Goal: Information Seeking & Learning: Stay updated

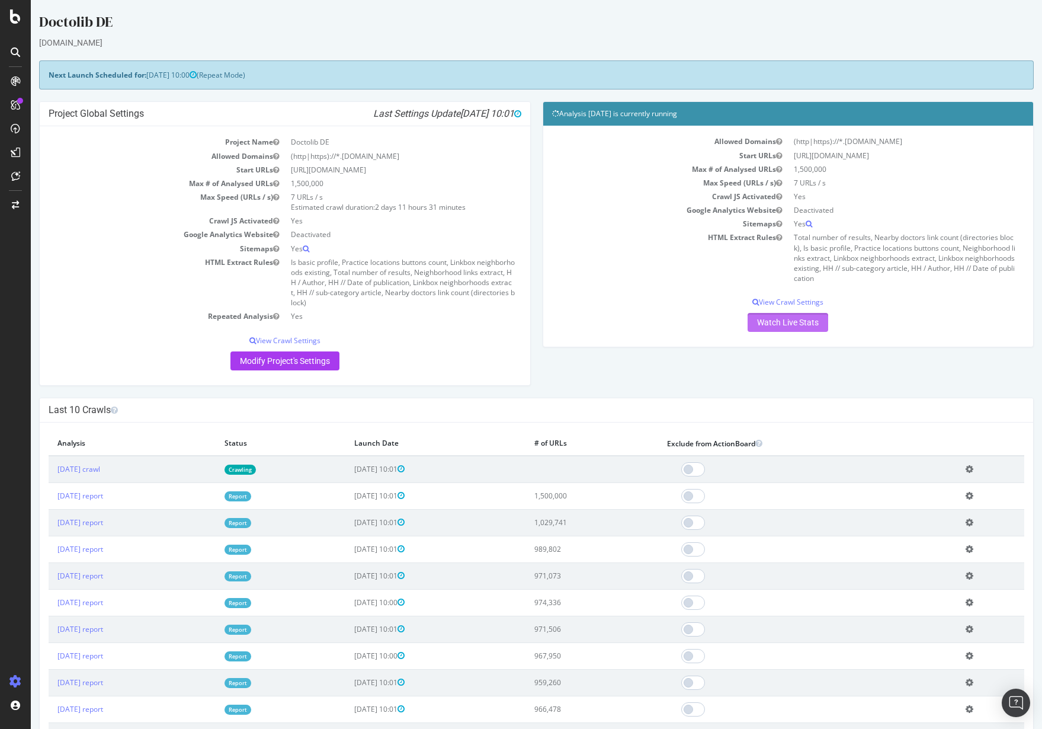
click at [792, 328] on link "Watch Live Stats" at bounding box center [788, 322] width 81 height 19
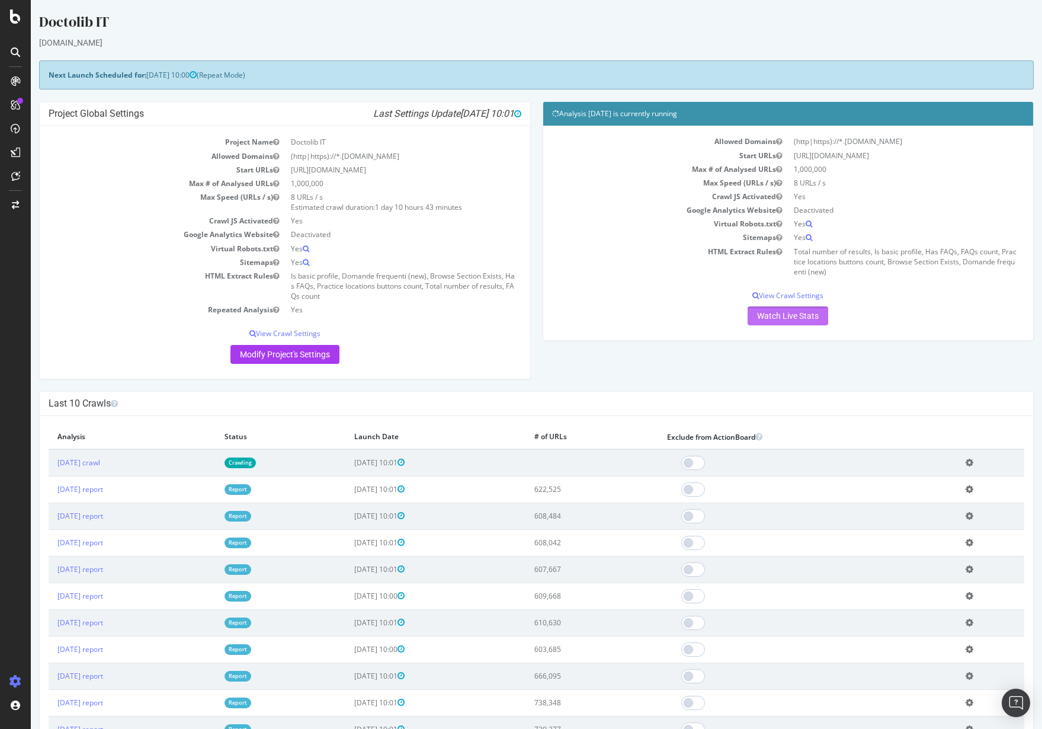
click at [753, 322] on link "Watch Live Stats" at bounding box center [788, 315] width 81 height 19
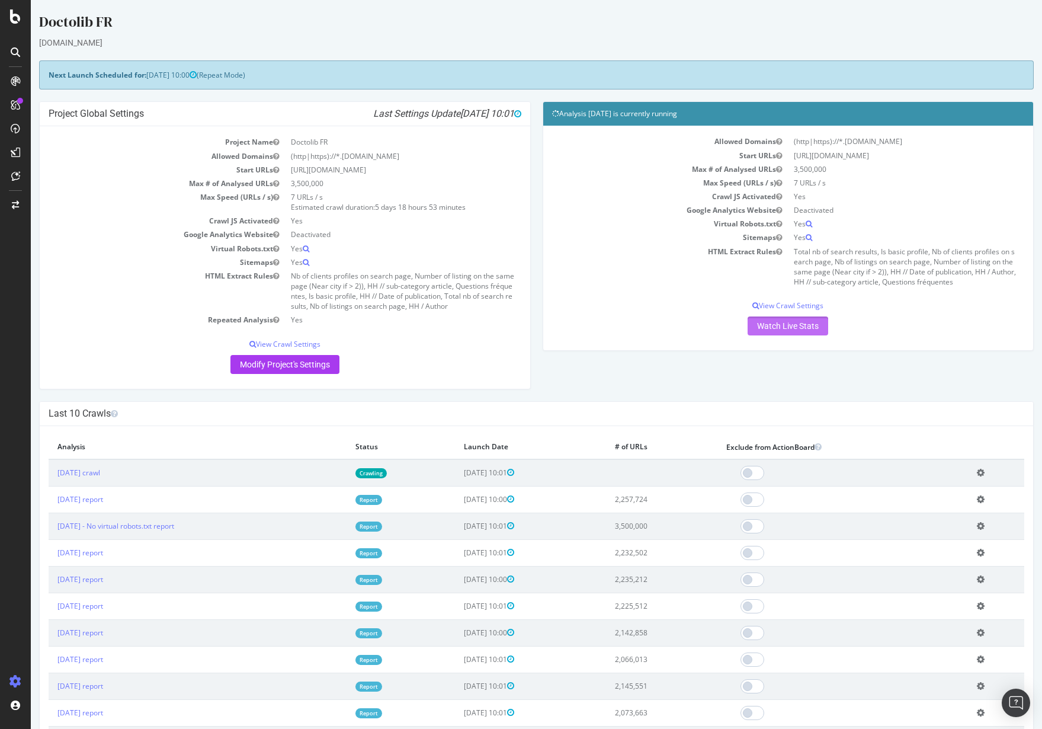
click at [782, 323] on link "Watch Live Stats" at bounding box center [788, 325] width 81 height 19
